Goal: Transaction & Acquisition: Purchase product/service

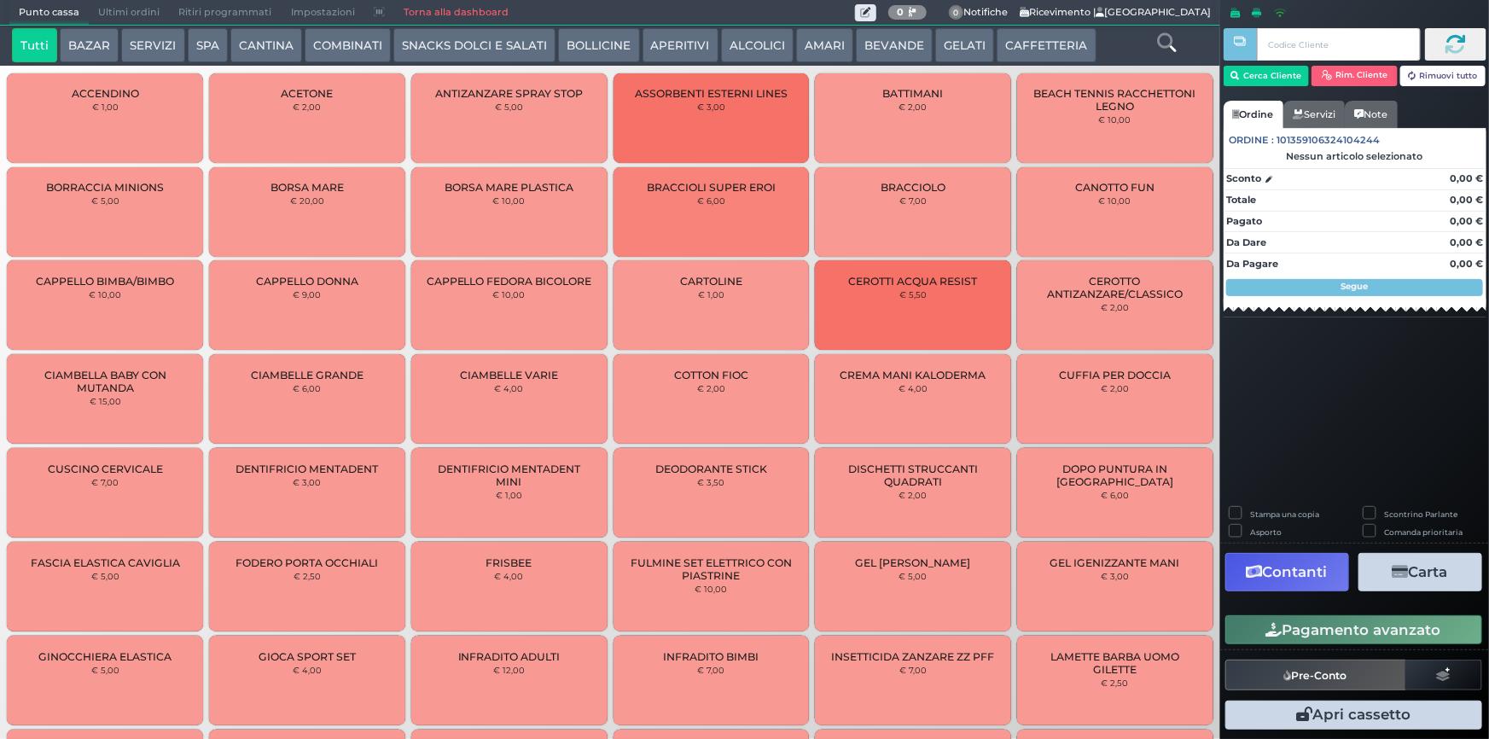
click at [166, 44] on button "SERVIZI" at bounding box center [152, 45] width 63 height 34
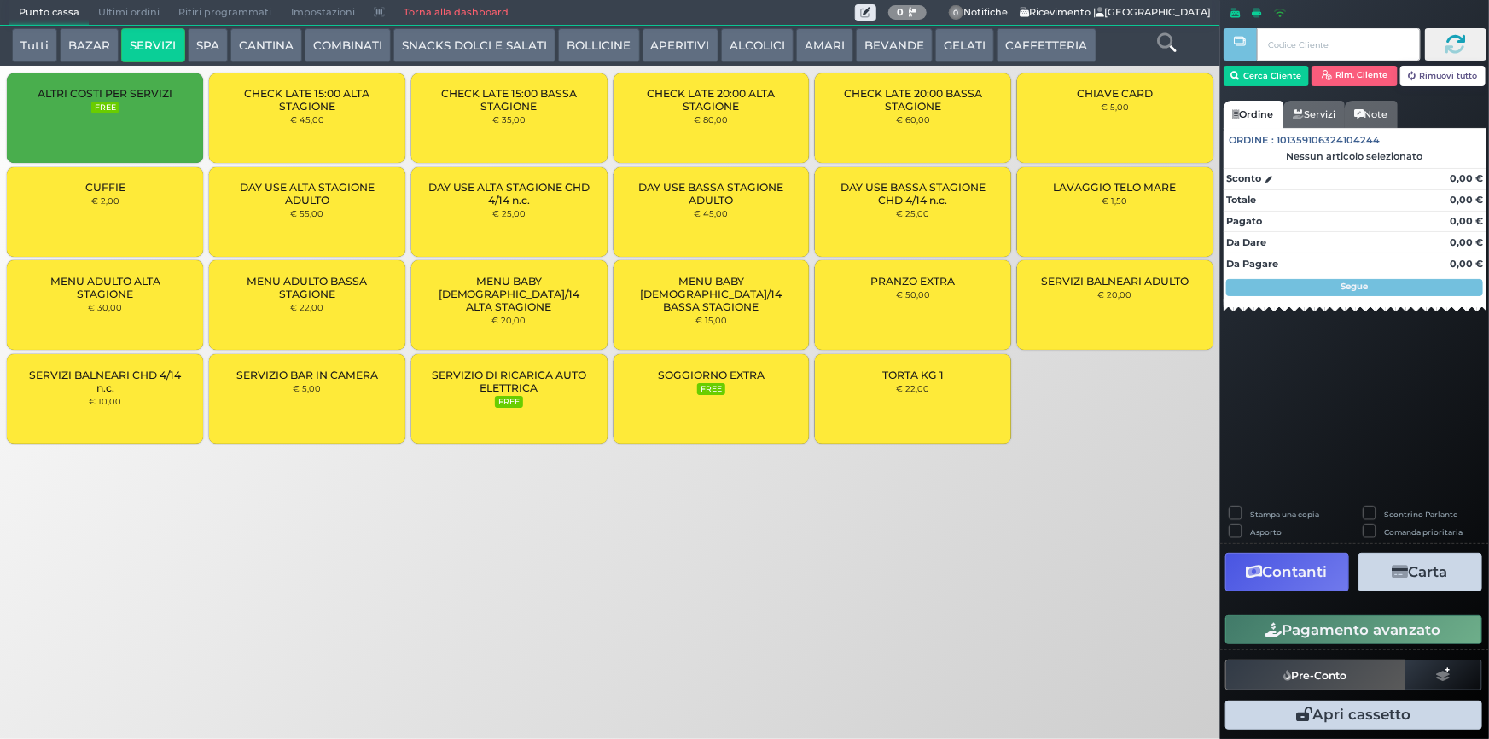
click at [290, 308] on small "€ 22,00" at bounding box center [306, 307] width 33 height 10
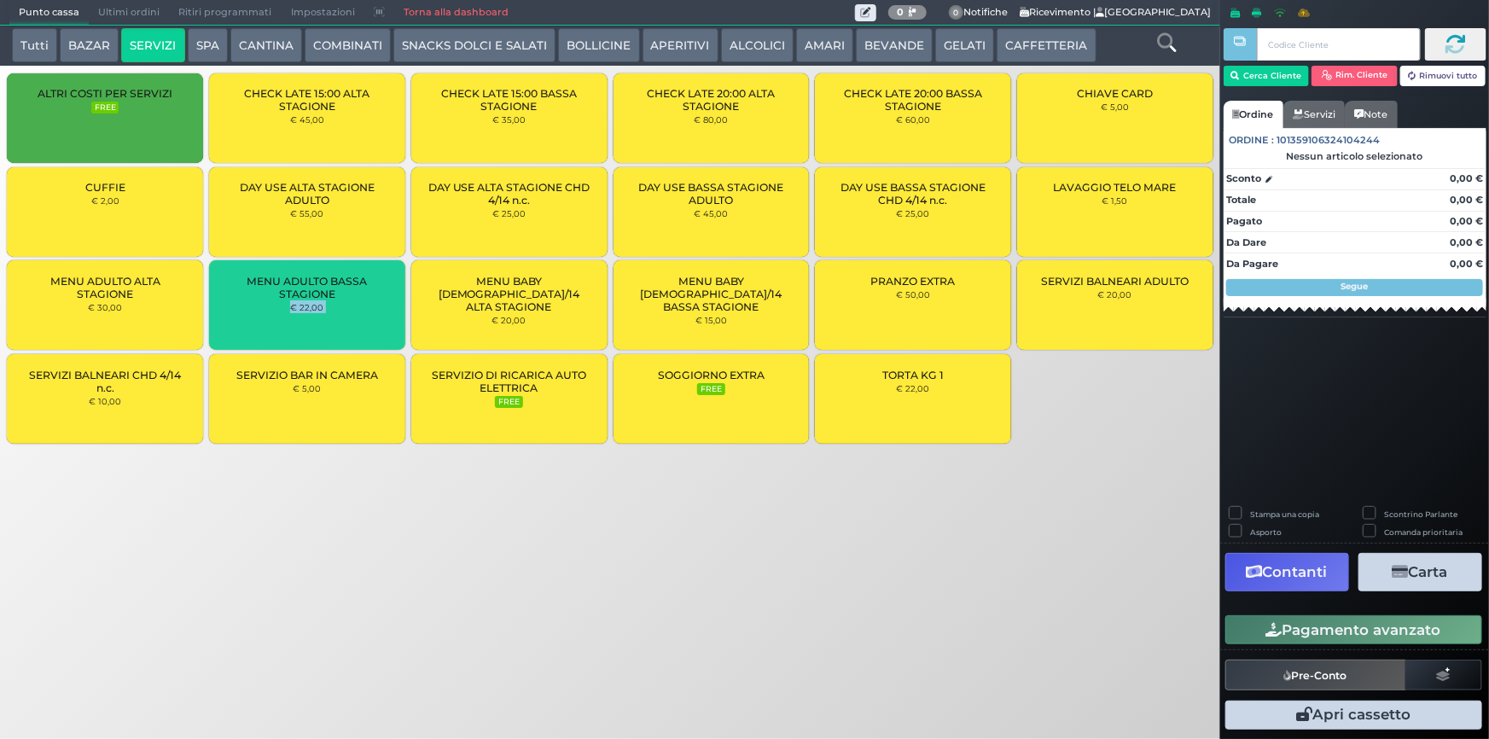
click at [290, 308] on small "€ 22,00" at bounding box center [306, 307] width 33 height 10
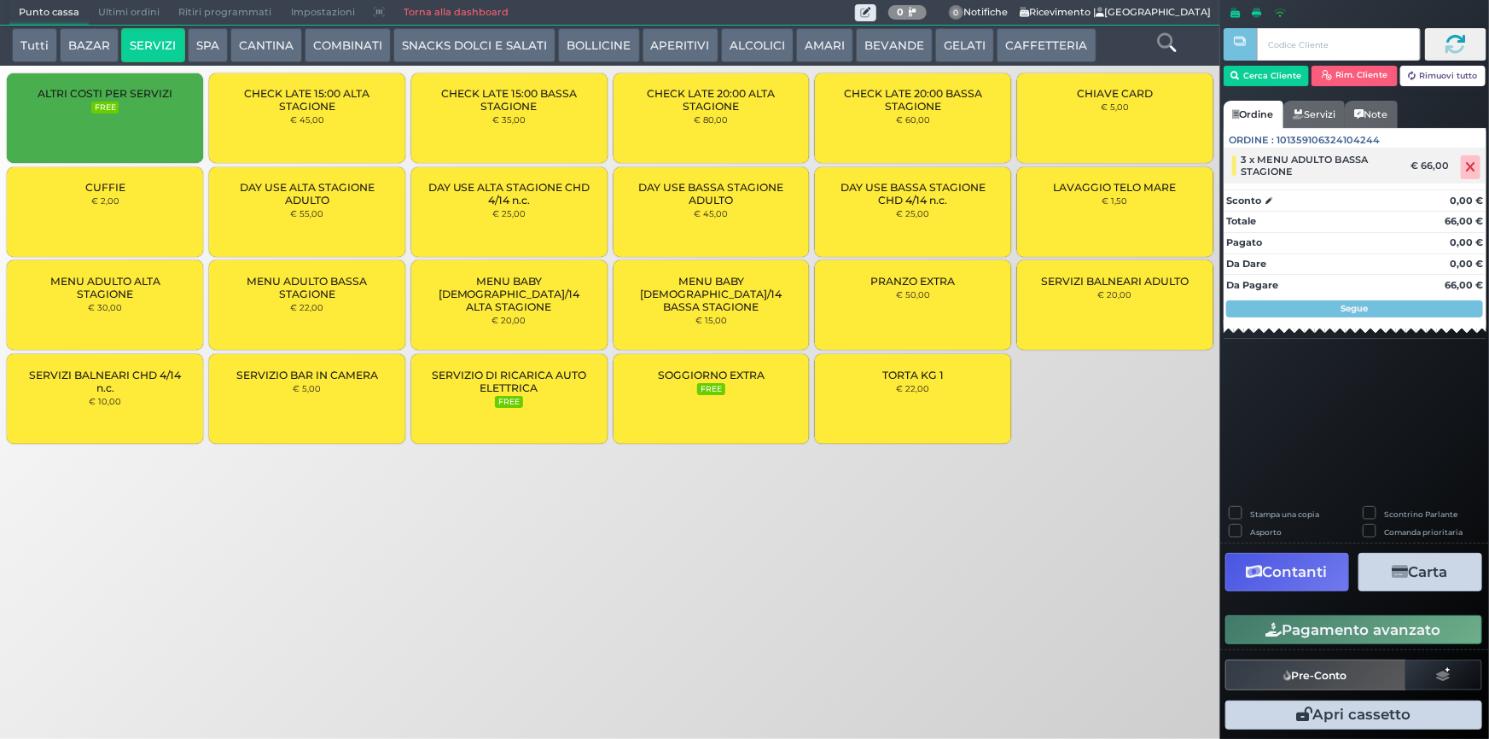
click at [1466, 167] on icon at bounding box center [1471, 167] width 10 height 1
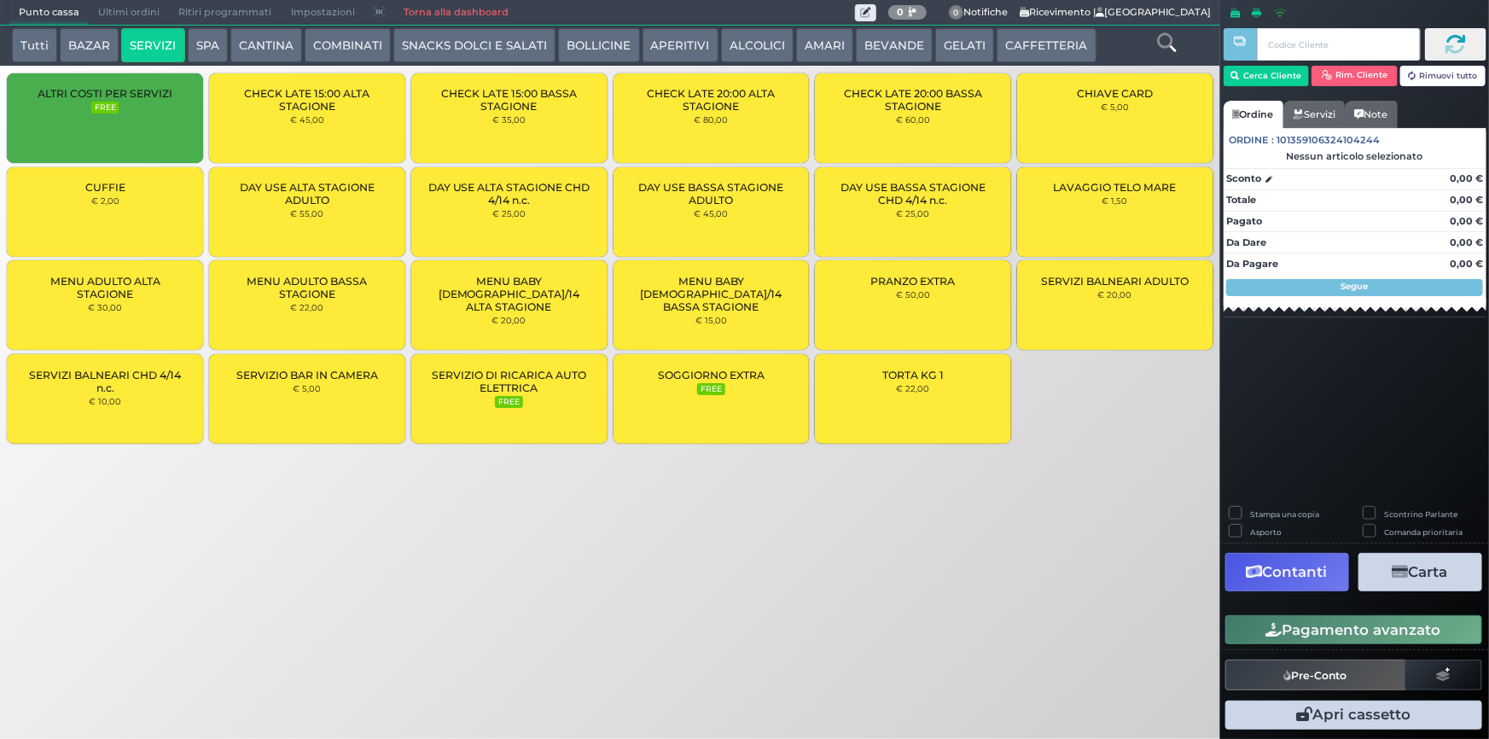
click at [346, 321] on div "MENU ADULTO BASSA STAGIONE € 22,00" at bounding box center [307, 305] width 196 height 90
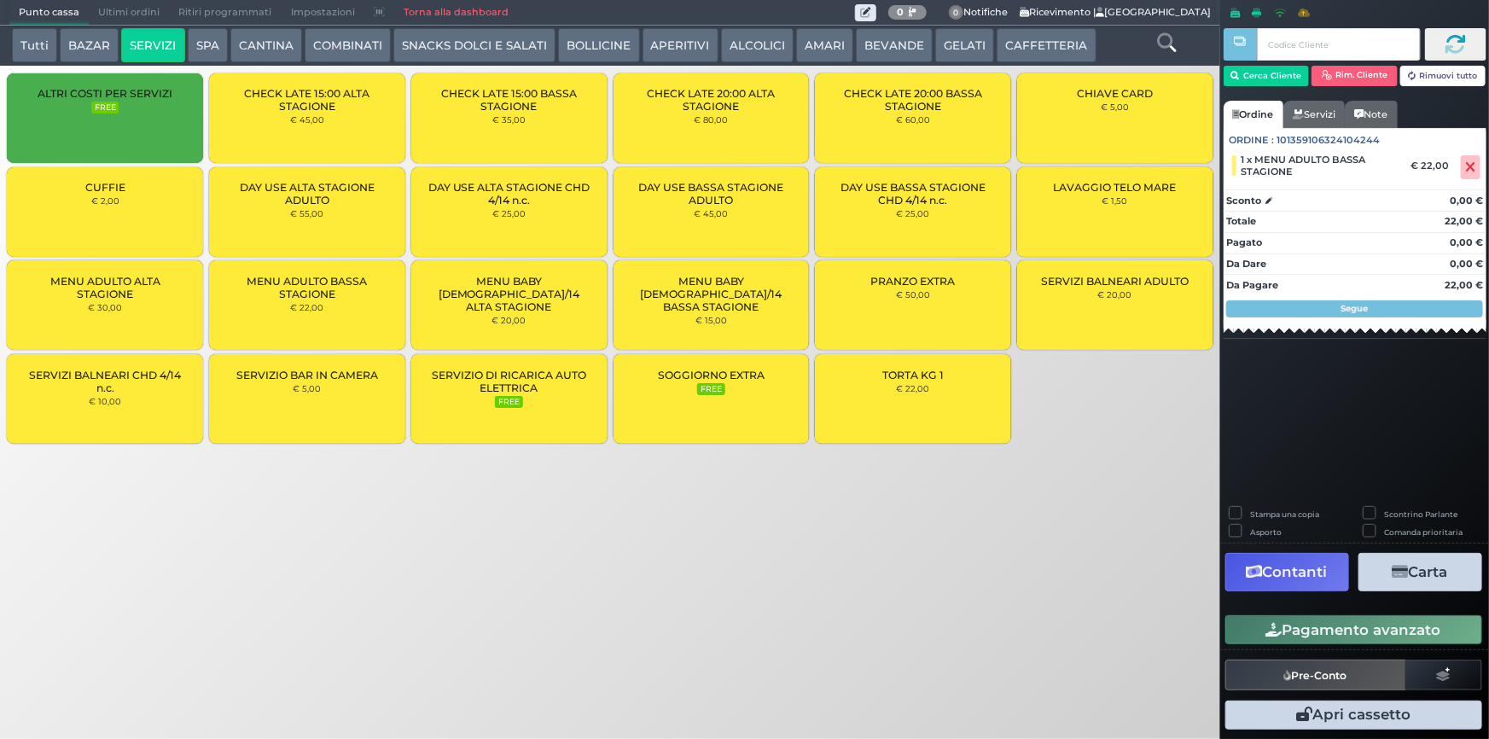
click at [1267, 515] on label "Stampa una copia" at bounding box center [1284, 514] width 69 height 11
checkbox input "true"
click at [1412, 578] on button "Carta" at bounding box center [1421, 572] width 124 height 38
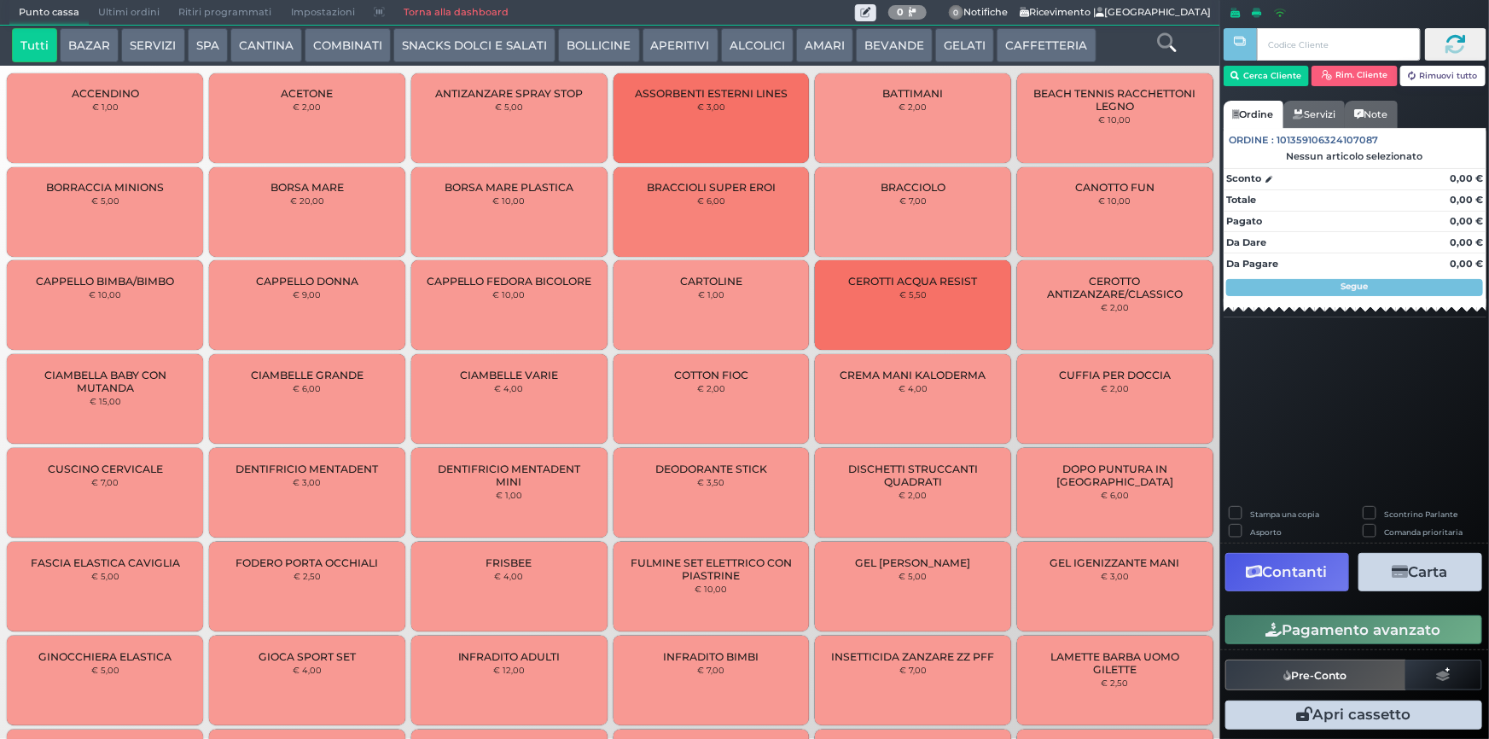
click at [137, 39] on button "SERVIZI" at bounding box center [152, 45] width 63 height 34
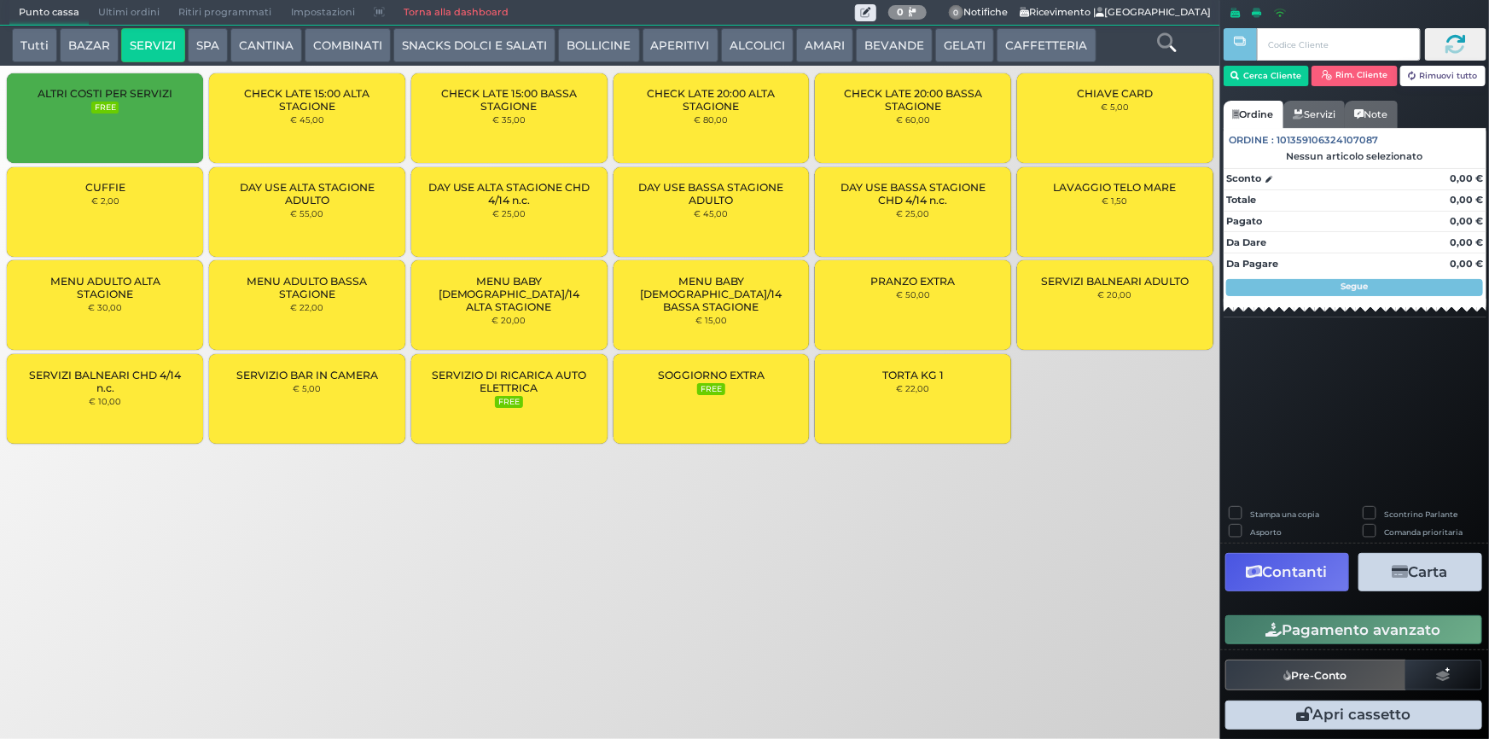
click at [350, 201] on span "DAY USE ALTA STAGIONE ADULTO" at bounding box center [307, 194] width 167 height 26
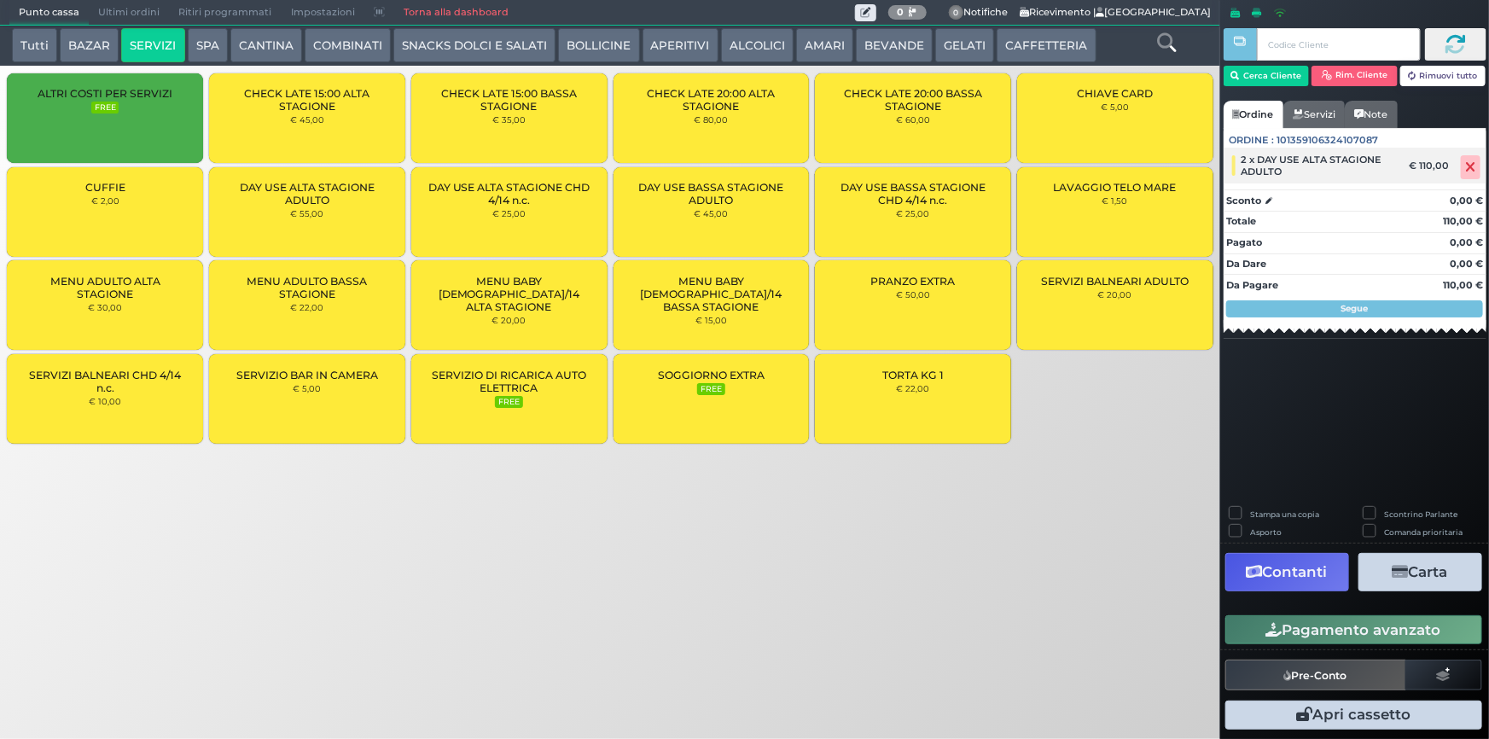
click at [1471, 167] on icon at bounding box center [1471, 167] width 10 height 1
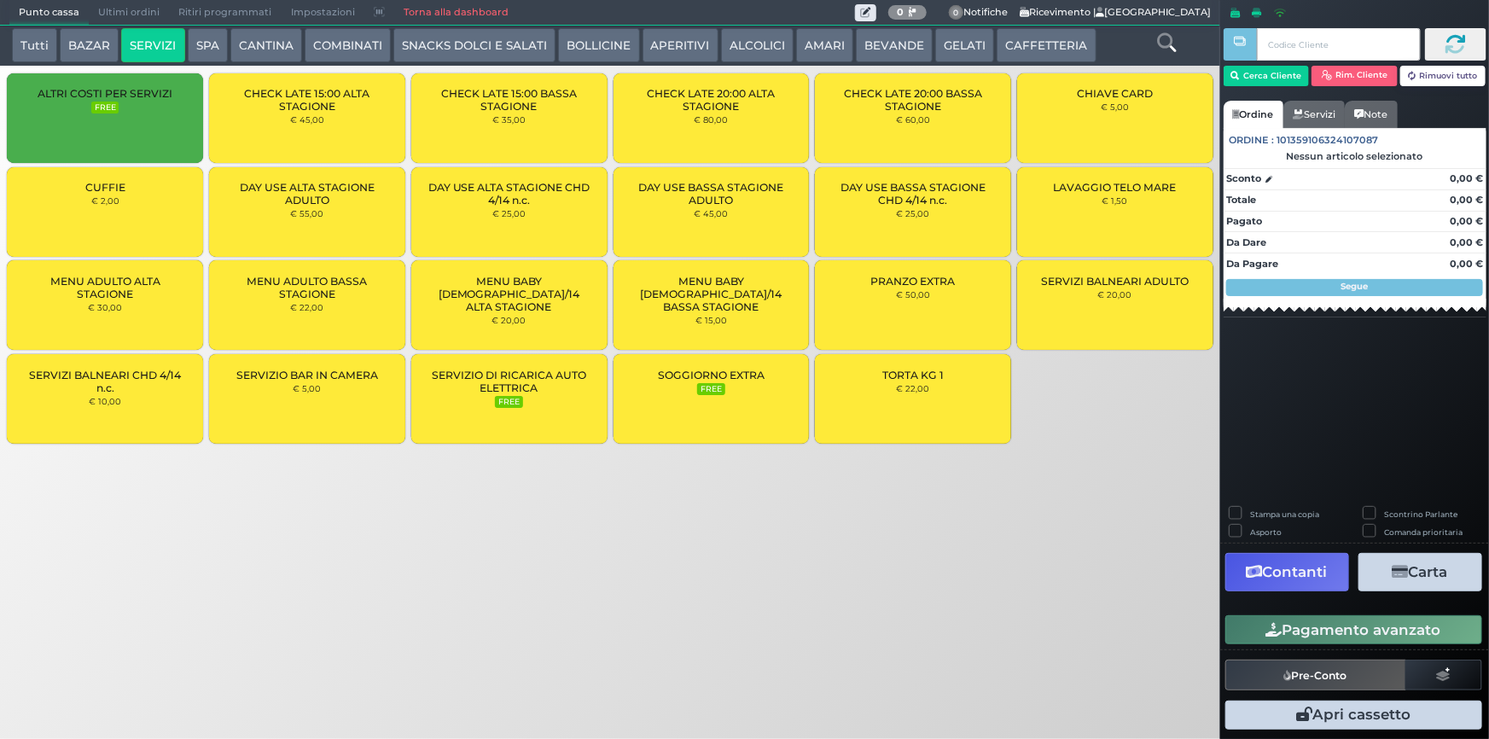
click at [335, 295] on span "MENU ADULTO BASSA STAGIONE" at bounding box center [307, 288] width 167 height 26
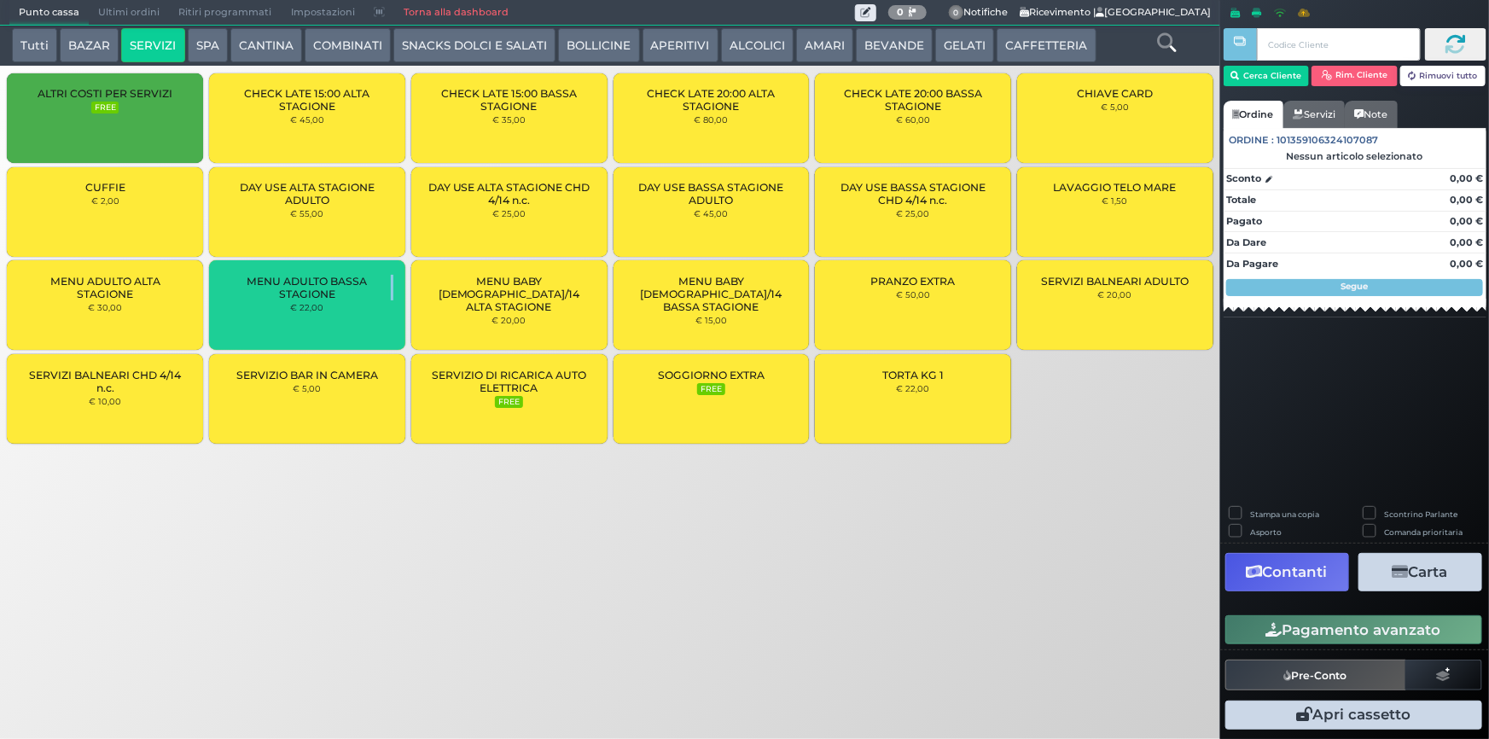
click at [335, 295] on span "MENU ADULTO BASSA STAGIONE" at bounding box center [307, 288] width 167 height 26
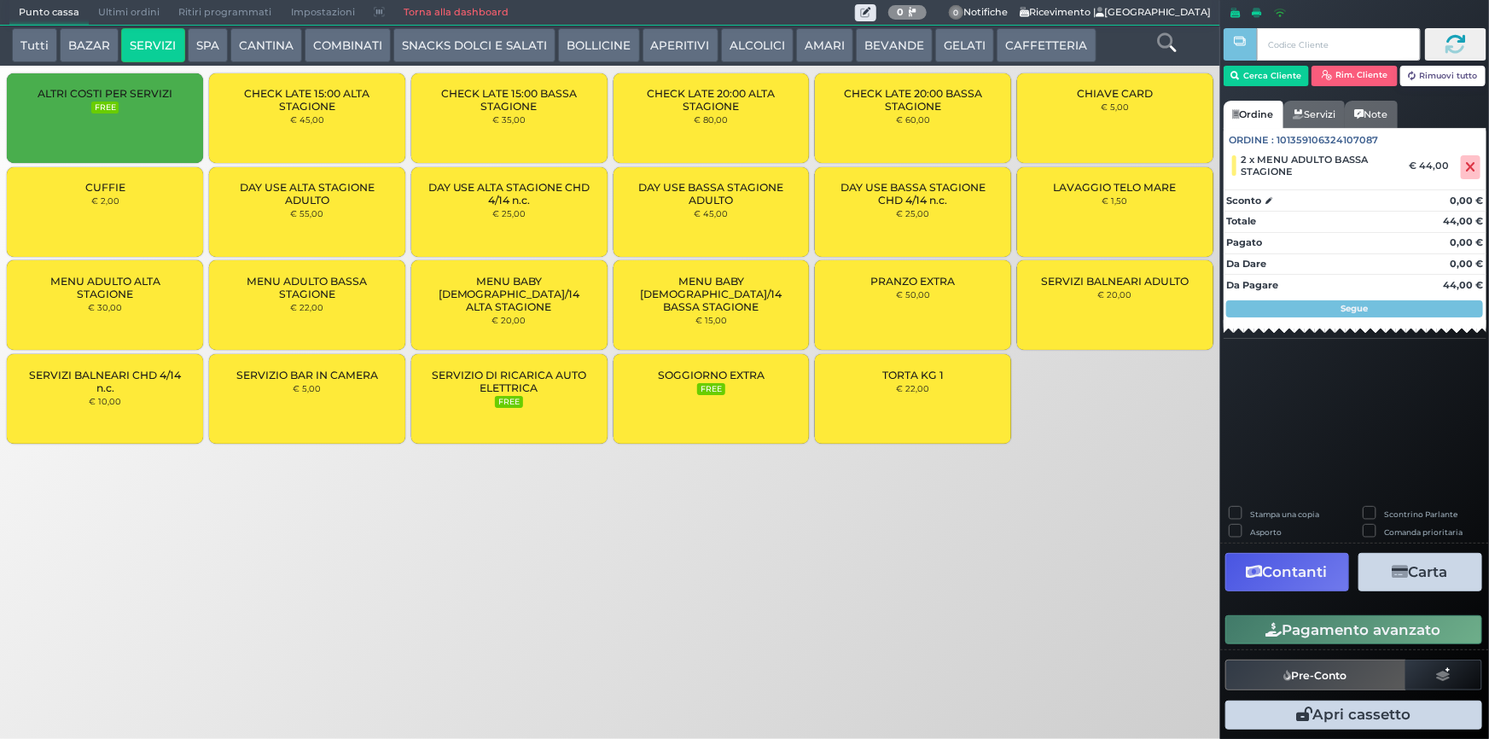
click at [1270, 510] on label "Stampa una copia" at bounding box center [1284, 514] width 69 height 11
checkbox input "true"
click at [1397, 574] on icon "button" at bounding box center [1401, 572] width 16 height 15
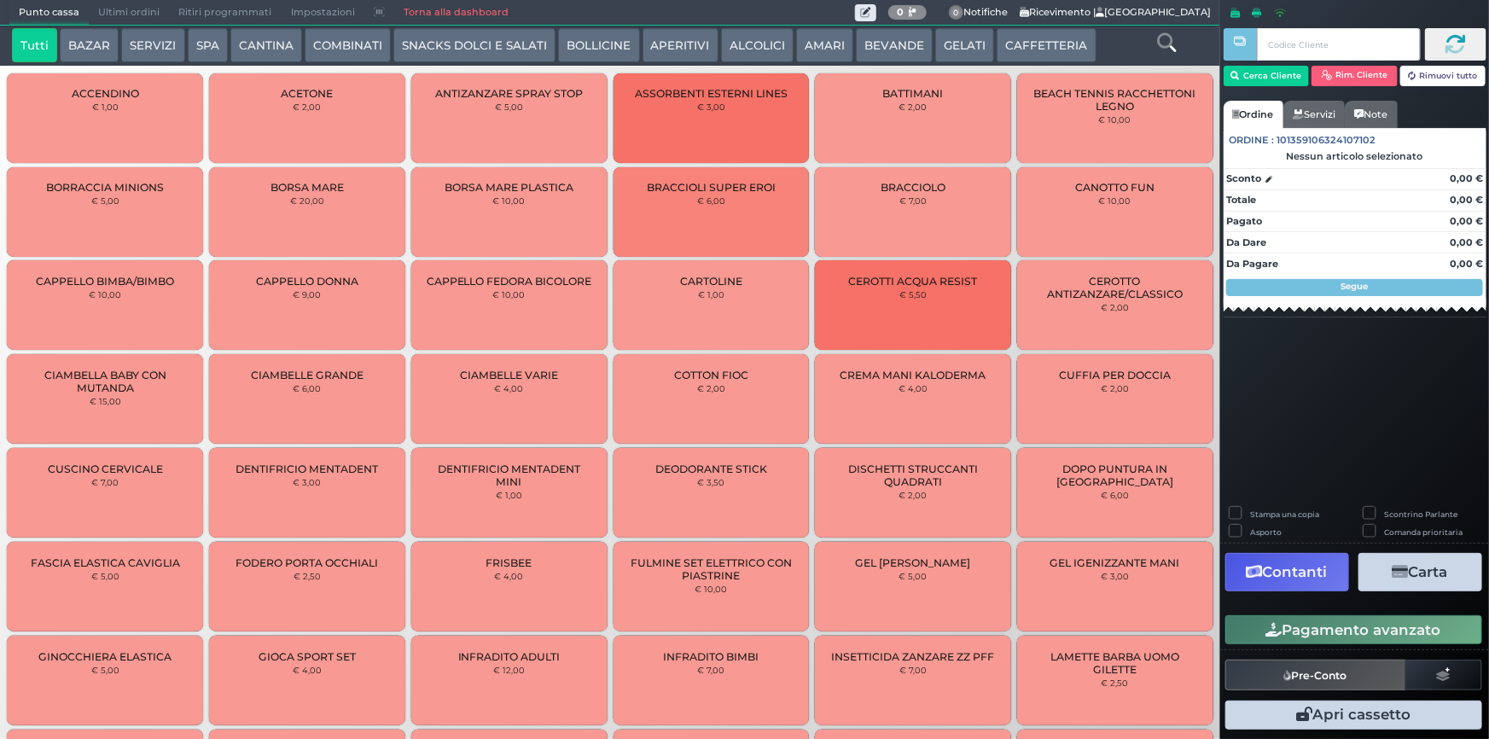
click at [1025, 33] on button "CAFFETTERIA" at bounding box center [1046, 45] width 99 height 34
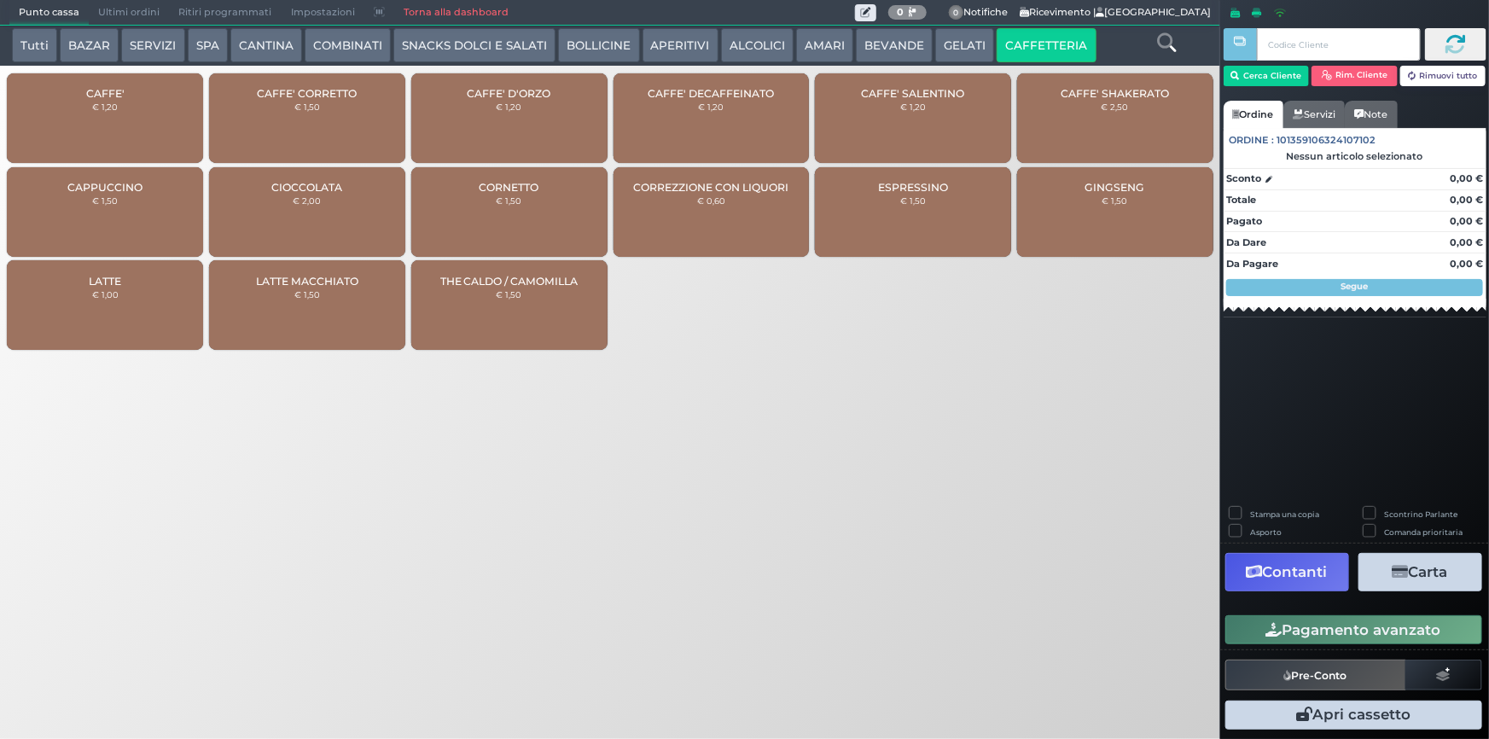
click at [90, 109] on div "CAFFE' € 1,20" at bounding box center [105, 118] width 196 height 90
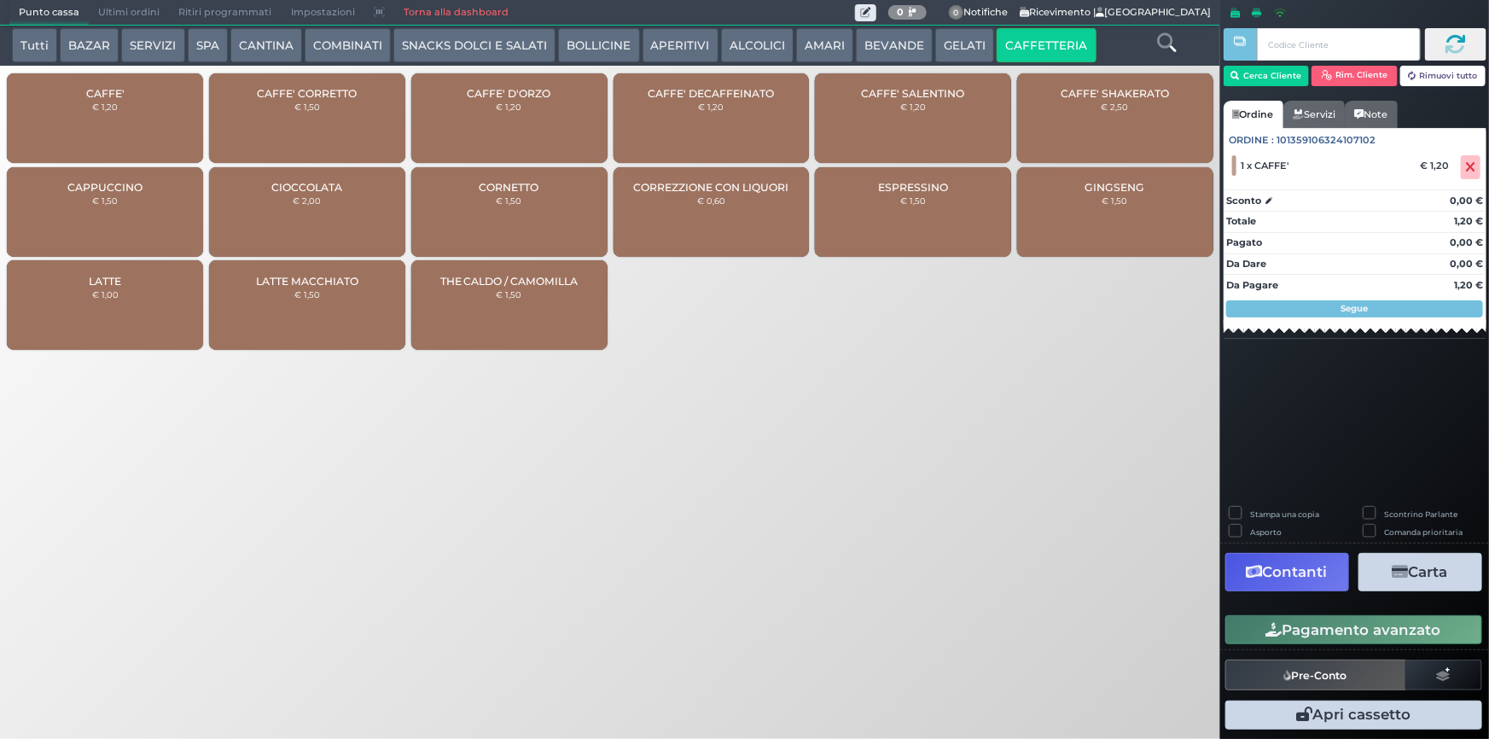
click at [1340, 631] on button "Pagamento avanzato" at bounding box center [1354, 629] width 257 height 29
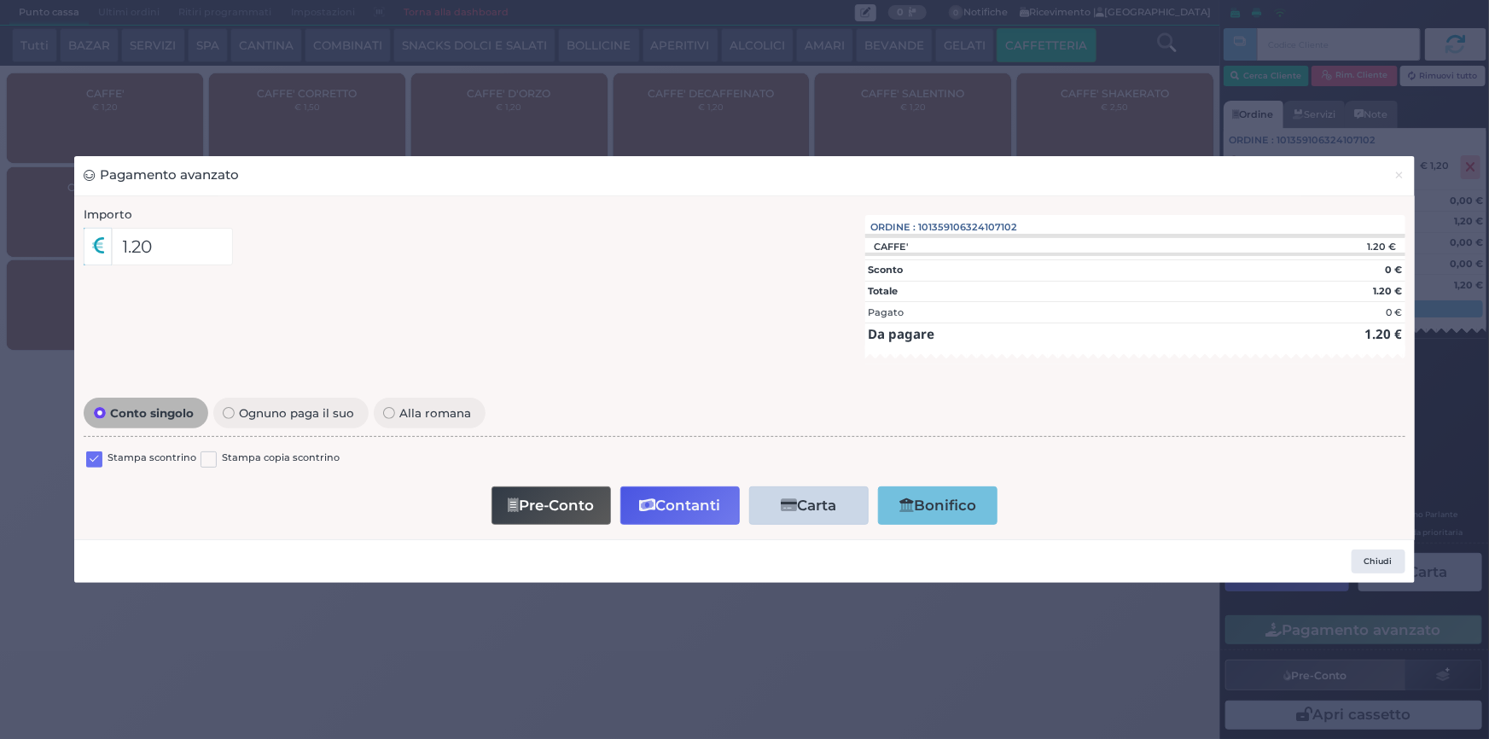
click at [87, 458] on label at bounding box center [94, 459] width 16 height 16
click at [0, 0] on input "checkbox" at bounding box center [0, 0] width 0 height 0
click at [645, 518] on button "Contanti" at bounding box center [679, 505] width 119 height 38
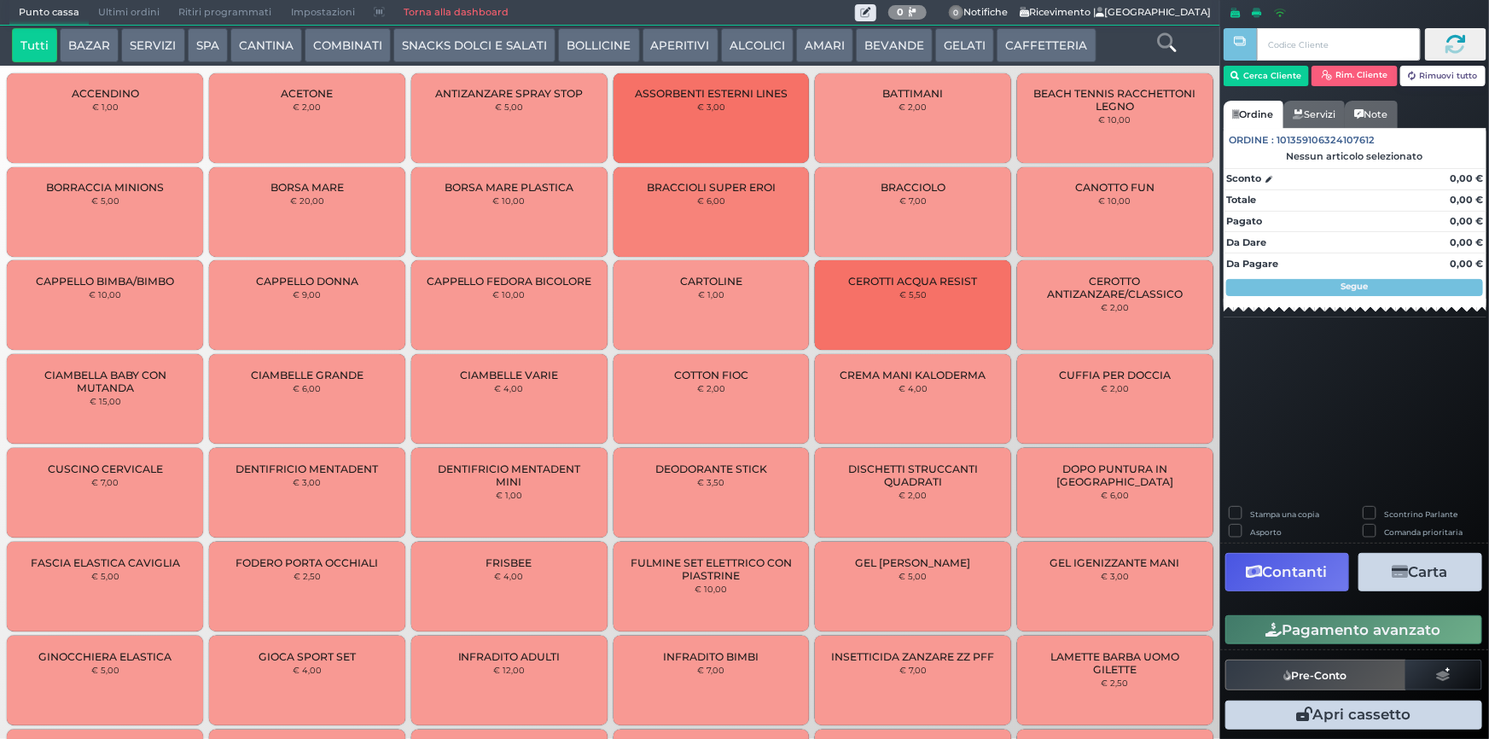
click at [1008, 42] on button "CAFFETTERIA" at bounding box center [1046, 45] width 99 height 34
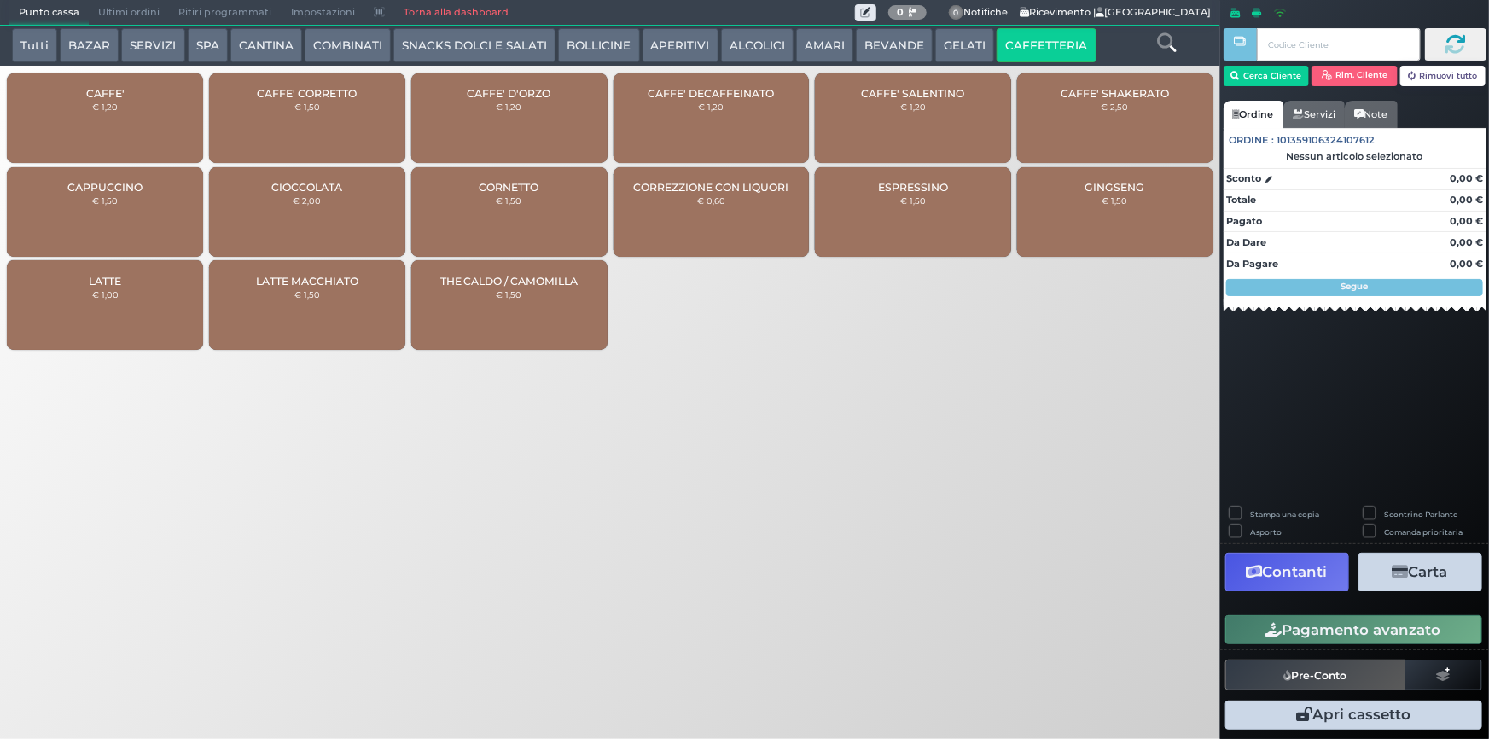
click at [667, 106] on div "CAFFE' DECAFFEINATO € 1,20" at bounding box center [712, 118] width 196 height 90
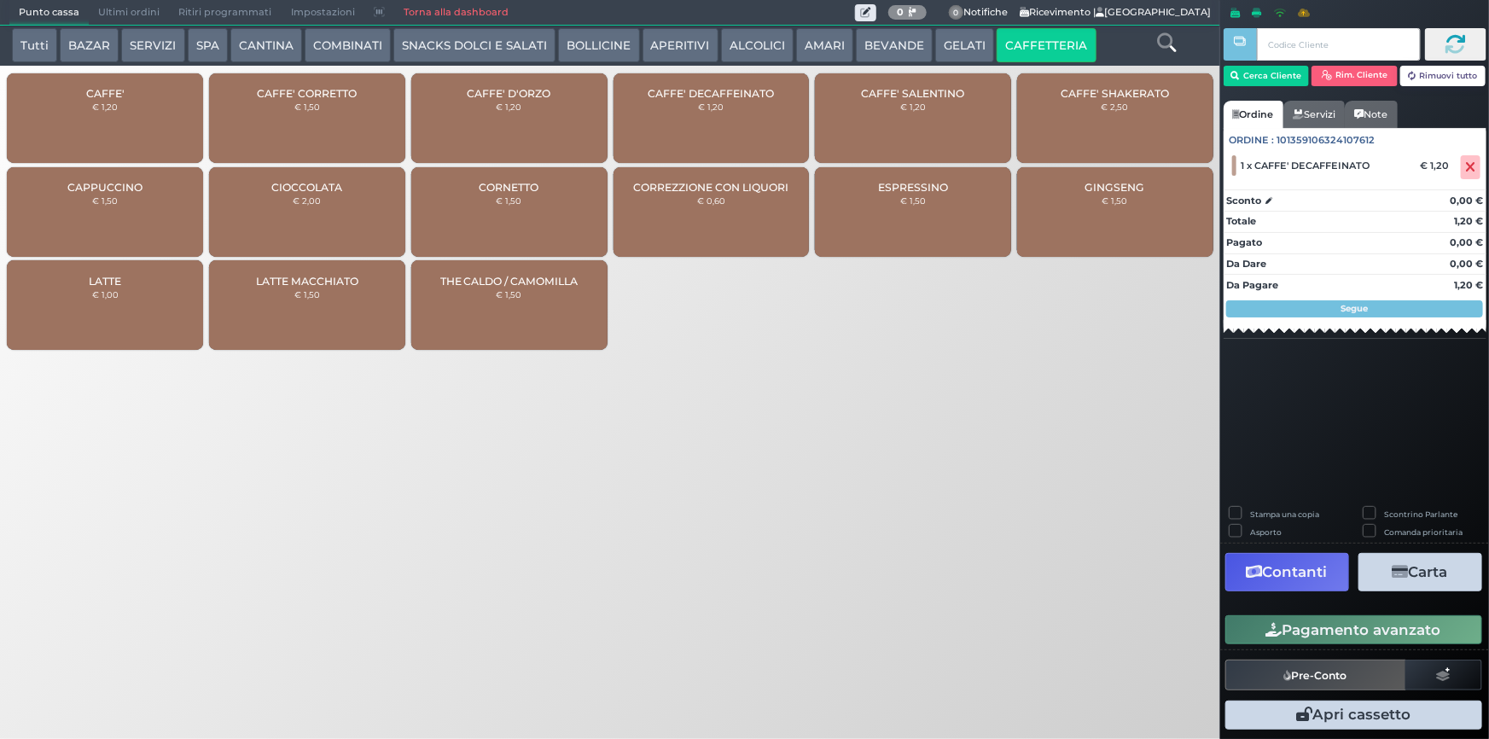
click at [96, 115] on div "CAFFE' € 1,20" at bounding box center [105, 118] width 196 height 90
click at [92, 113] on div "CAFFE' € 1,20" at bounding box center [105, 118] width 196 height 90
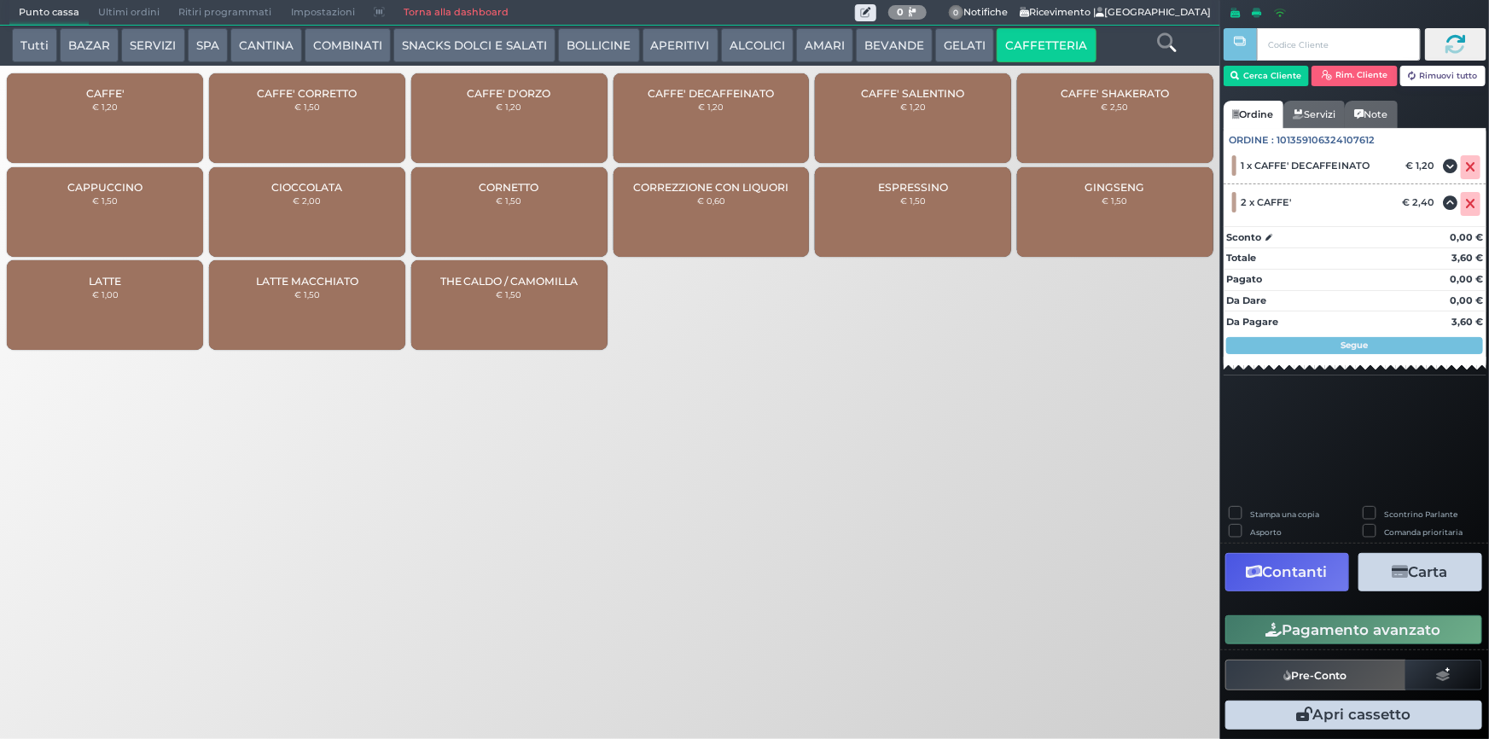
click at [1313, 634] on button "Pagamento avanzato" at bounding box center [1354, 629] width 257 height 29
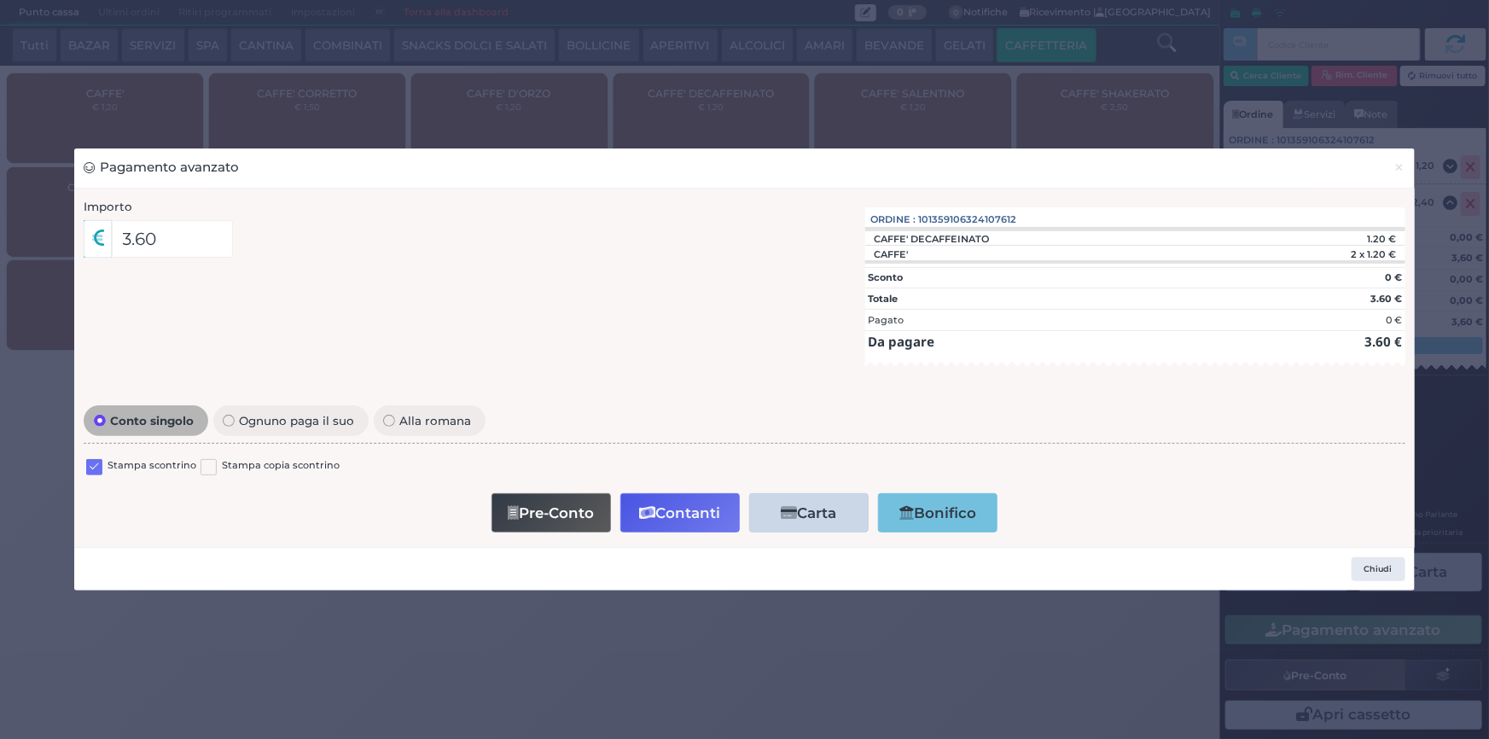
click at [87, 469] on label at bounding box center [94, 467] width 16 height 16
click at [0, 0] on input "checkbox" at bounding box center [0, 0] width 0 height 0
click at [693, 516] on button "Contanti" at bounding box center [679, 512] width 119 height 38
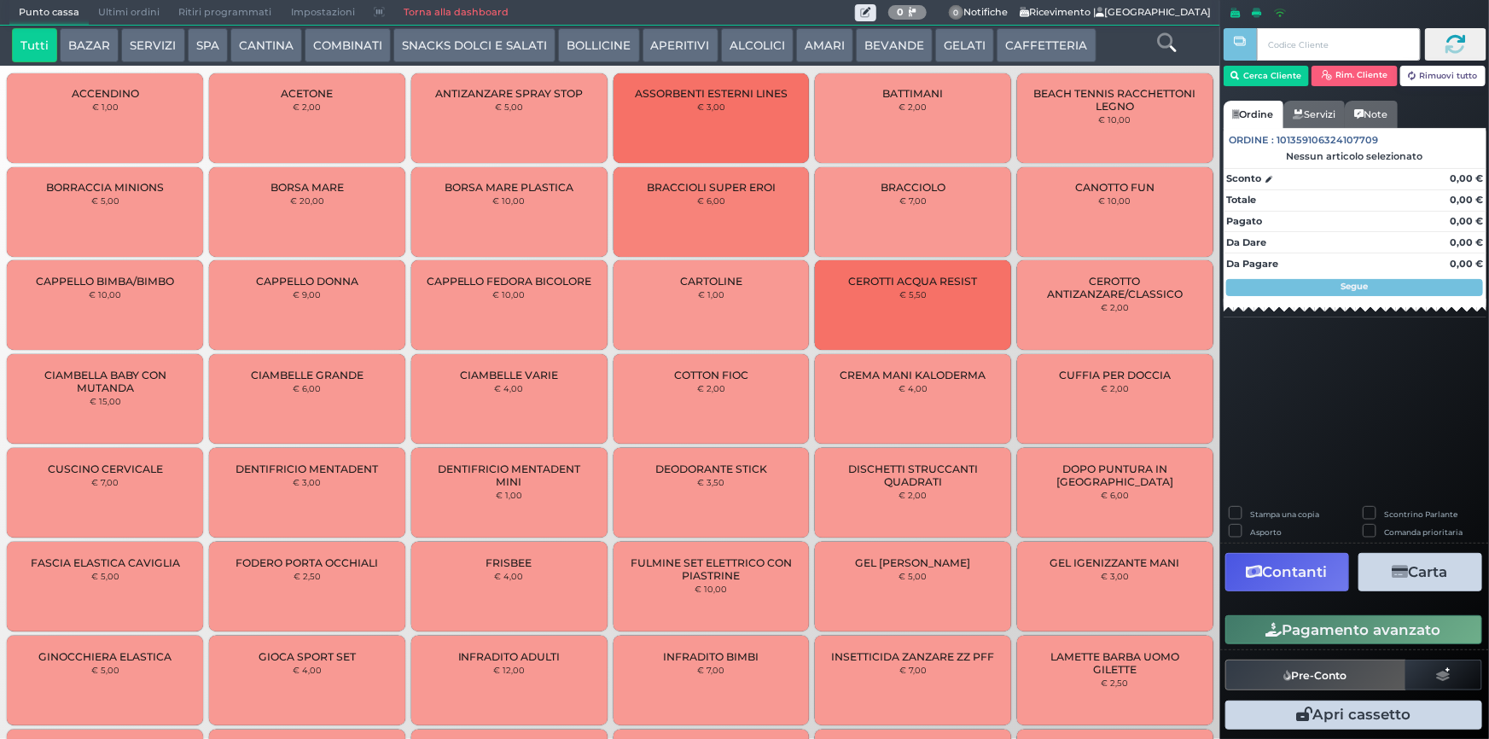
click at [880, 54] on button "BEVANDE" at bounding box center [894, 45] width 77 height 34
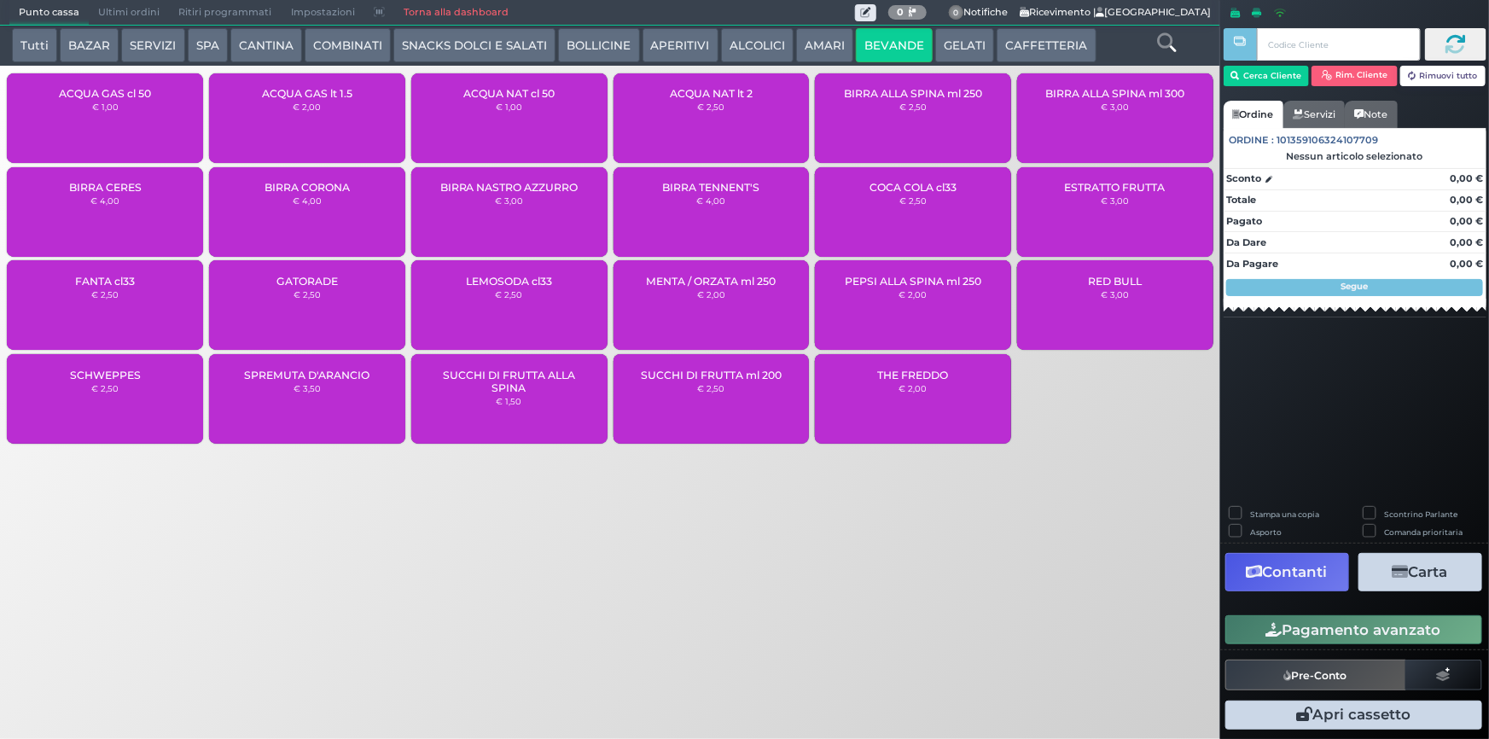
click at [501, 109] on small "€ 1,00" at bounding box center [509, 107] width 26 height 10
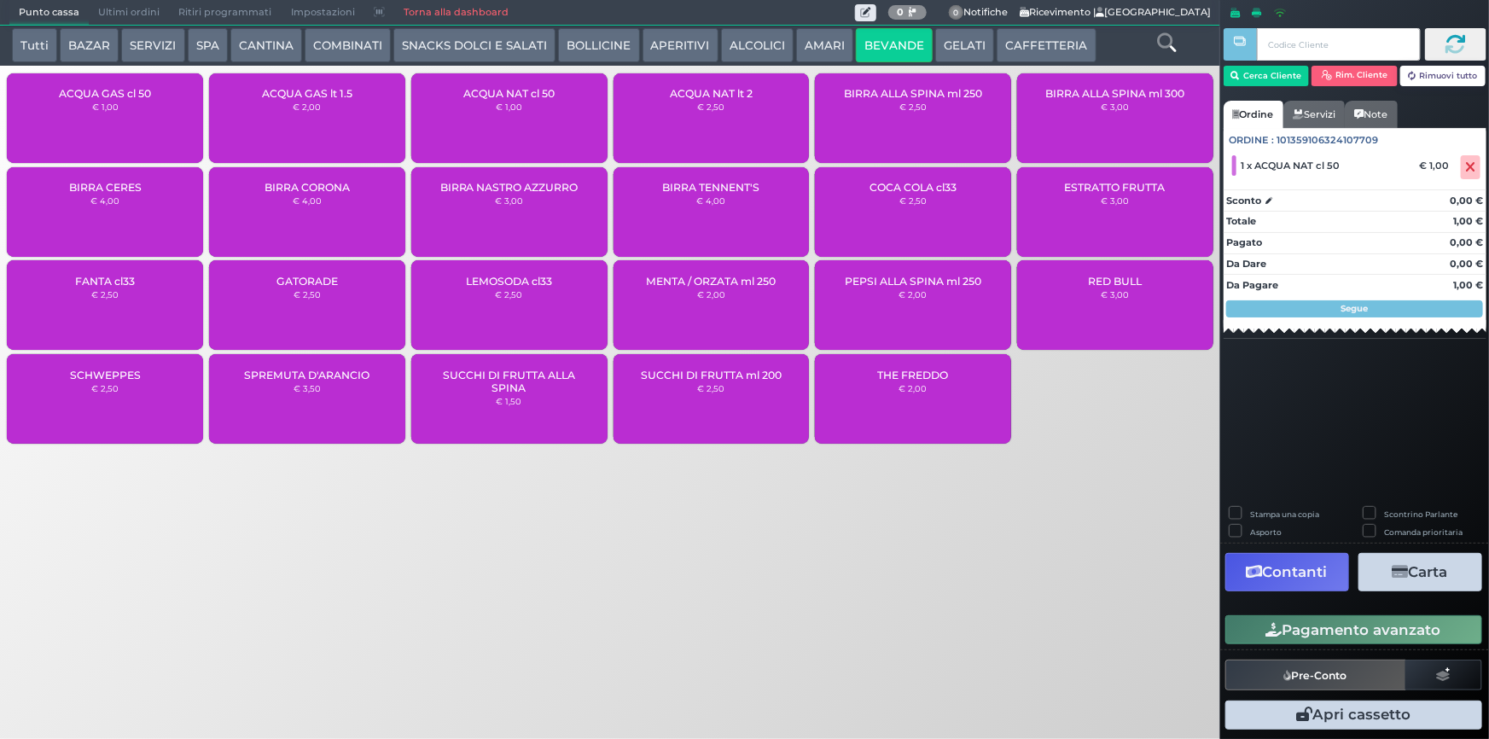
click at [1340, 621] on button "Pagamento avanzato" at bounding box center [1354, 629] width 257 height 29
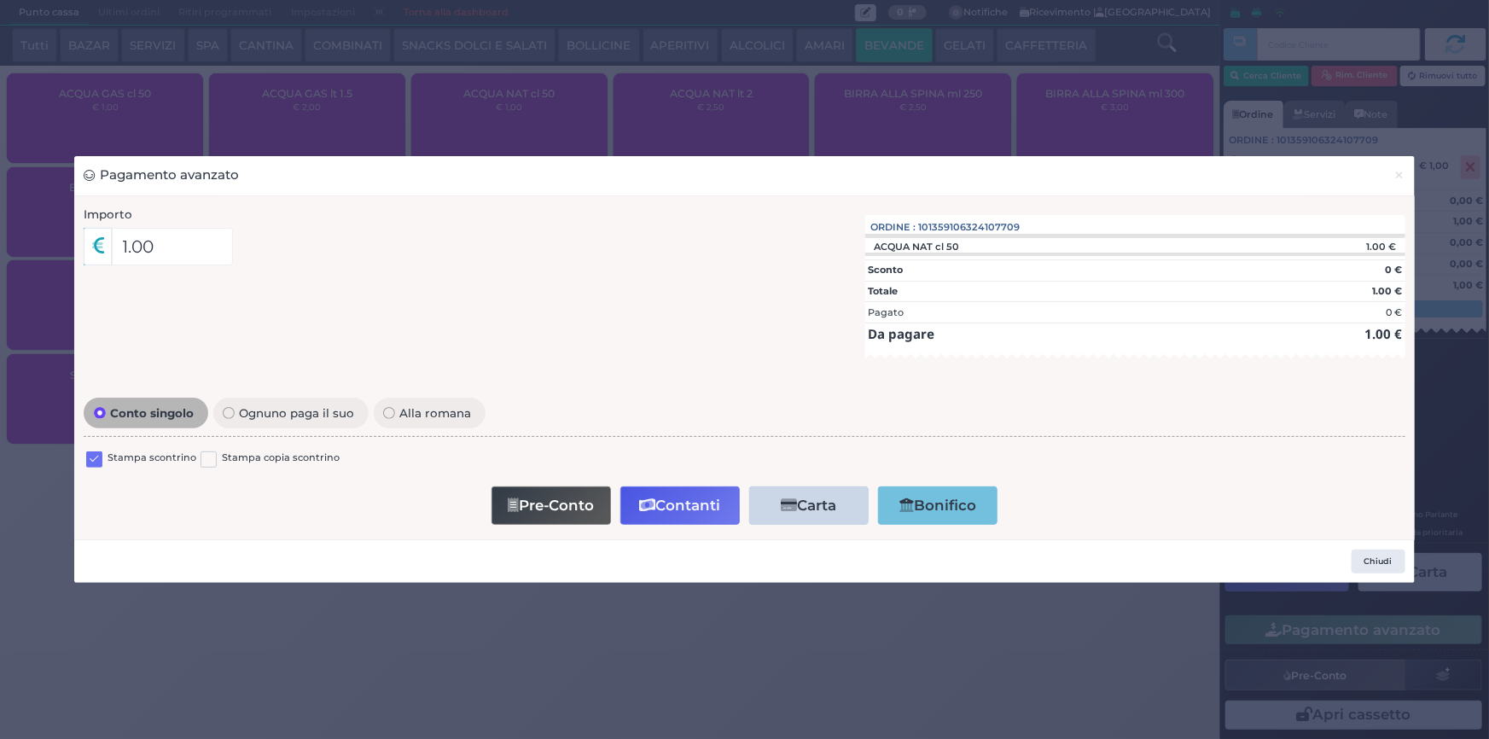
click at [92, 457] on label at bounding box center [94, 459] width 16 height 16
click at [0, 0] on input "checkbox" at bounding box center [0, 0] width 0 height 0
click at [672, 508] on button "Contanti" at bounding box center [679, 505] width 119 height 38
